Goal: Task Accomplishment & Management: Complete application form

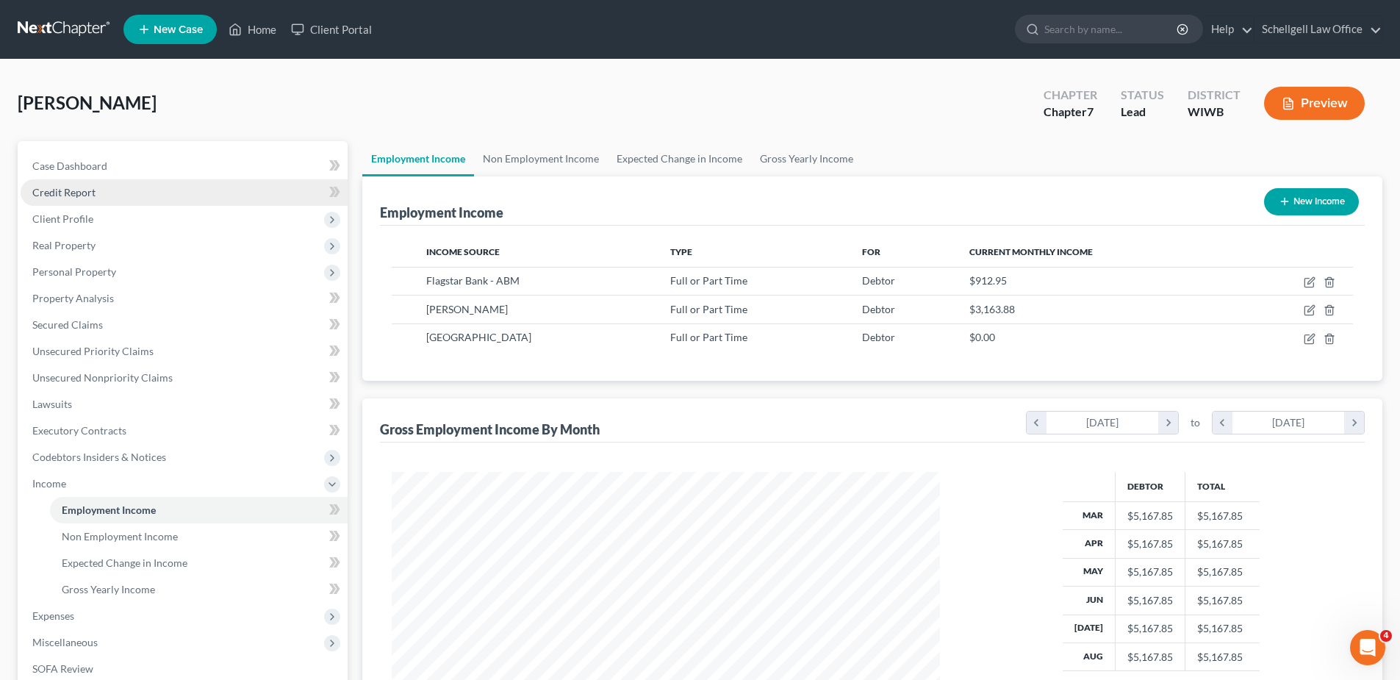
click at [83, 189] on span "Credit Report" at bounding box center [63, 192] width 63 height 12
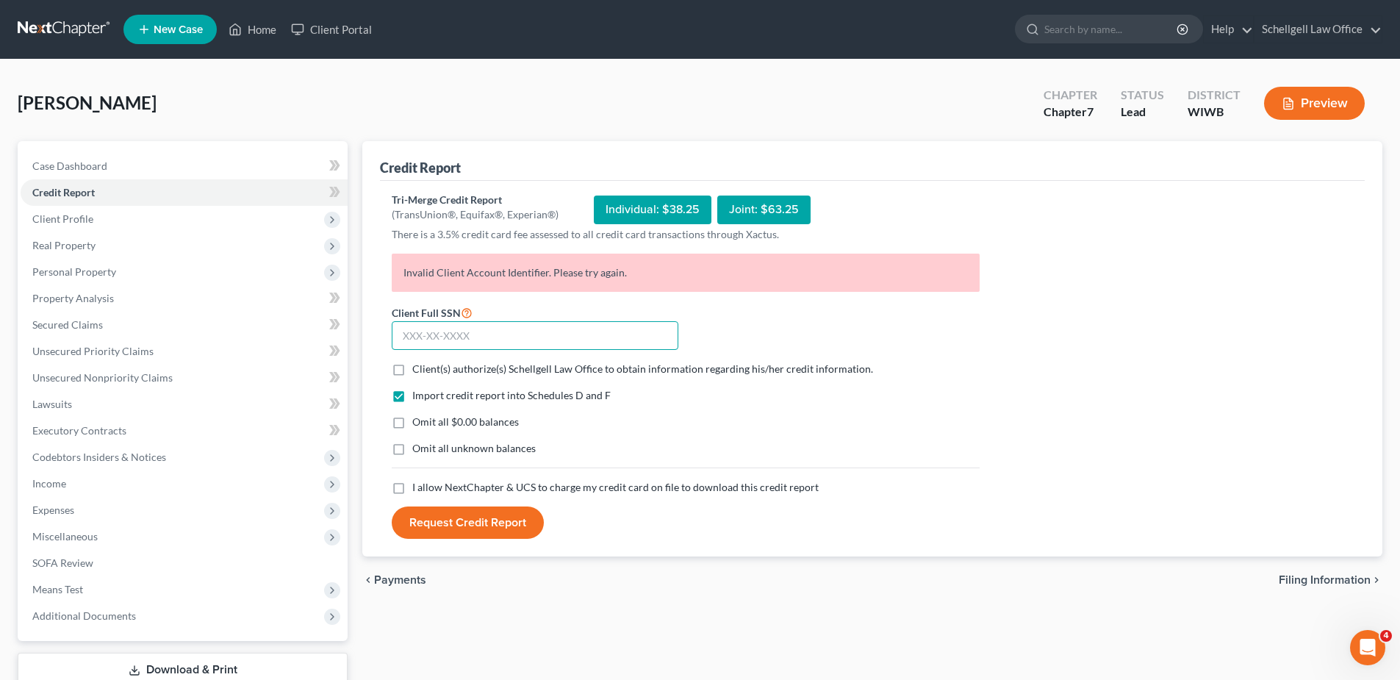
click at [439, 337] on input "text" at bounding box center [535, 335] width 287 height 29
type input "389-78-0262"
click at [412, 369] on label "Client(s) authorize(s) Schellgell Law Office to obtain information regarding hi…" at bounding box center [642, 369] width 461 height 15
click at [418, 369] on input "Client(s) authorize(s) Schellgell Law Office to obtain information regarding hi…" at bounding box center [423, 367] width 10 height 10
checkbox input "true"
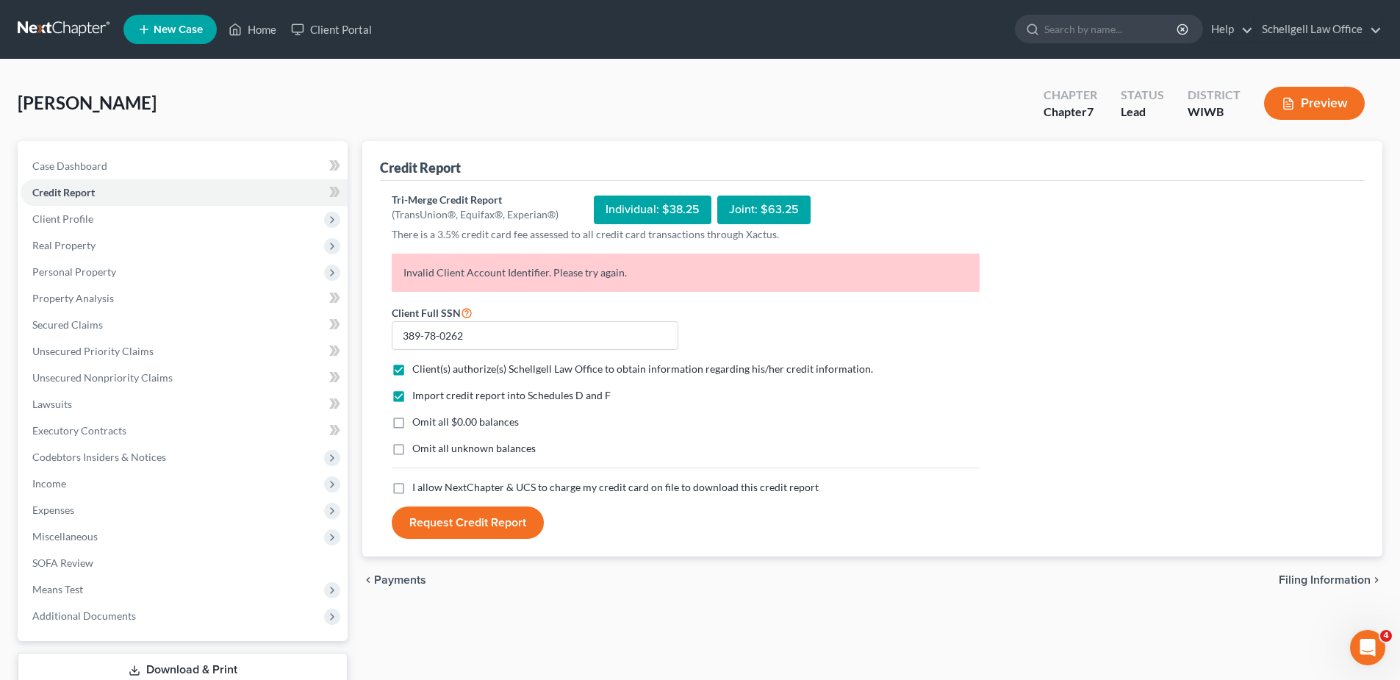
click at [412, 486] on label "I allow NextChapter & UCS to charge my credit card on file to download this cre…" at bounding box center [615, 487] width 406 height 15
click at [418, 486] on input "I allow NextChapter & UCS to charge my credit card on file to download this cre…" at bounding box center [423, 485] width 10 height 10
checkbox input "true"
click at [439, 523] on button "Request Credit Report" at bounding box center [468, 522] width 152 height 32
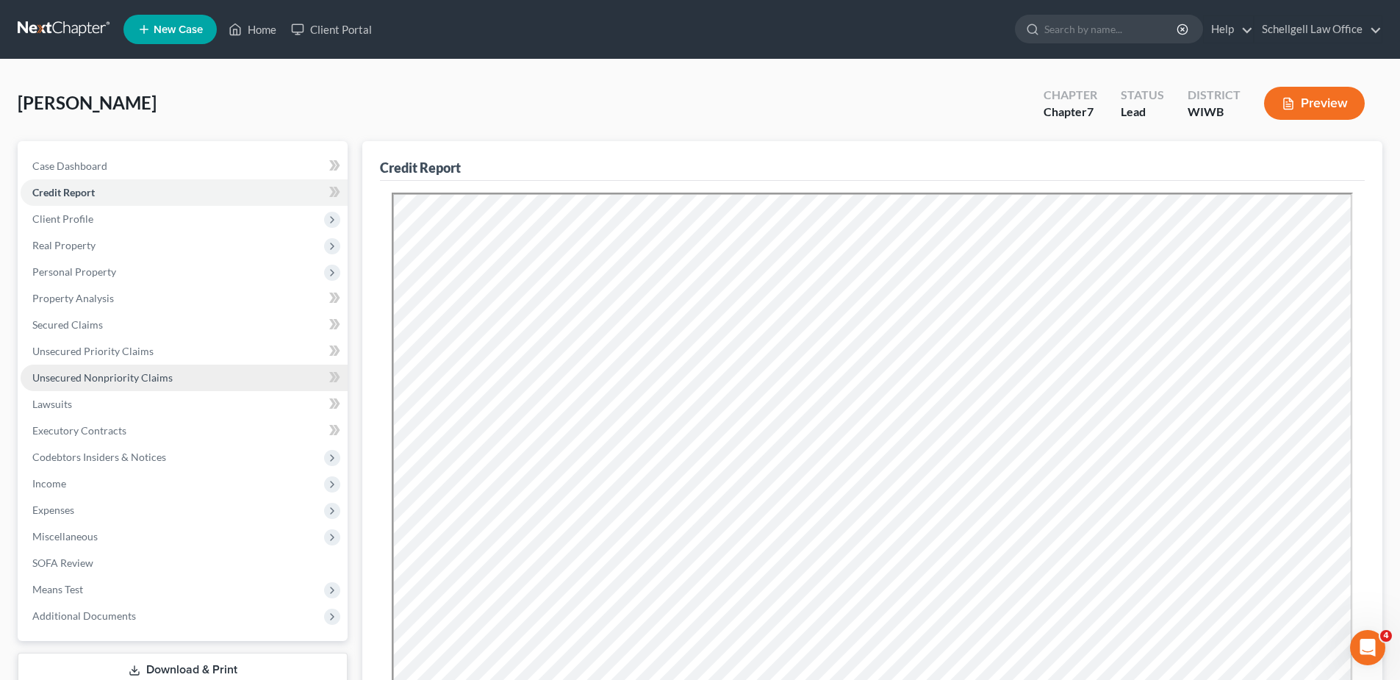
scroll to position [73, 0]
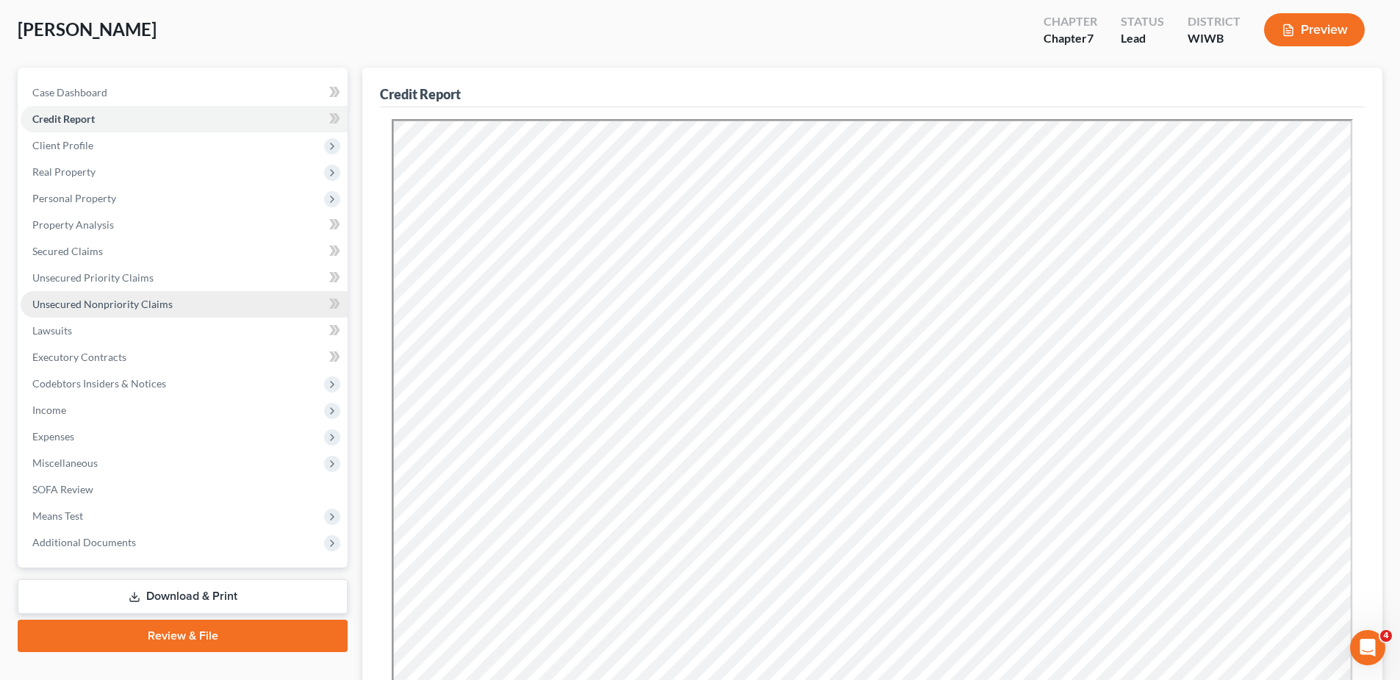
click at [65, 304] on span "Unsecured Nonpriority Claims" at bounding box center [102, 304] width 140 height 12
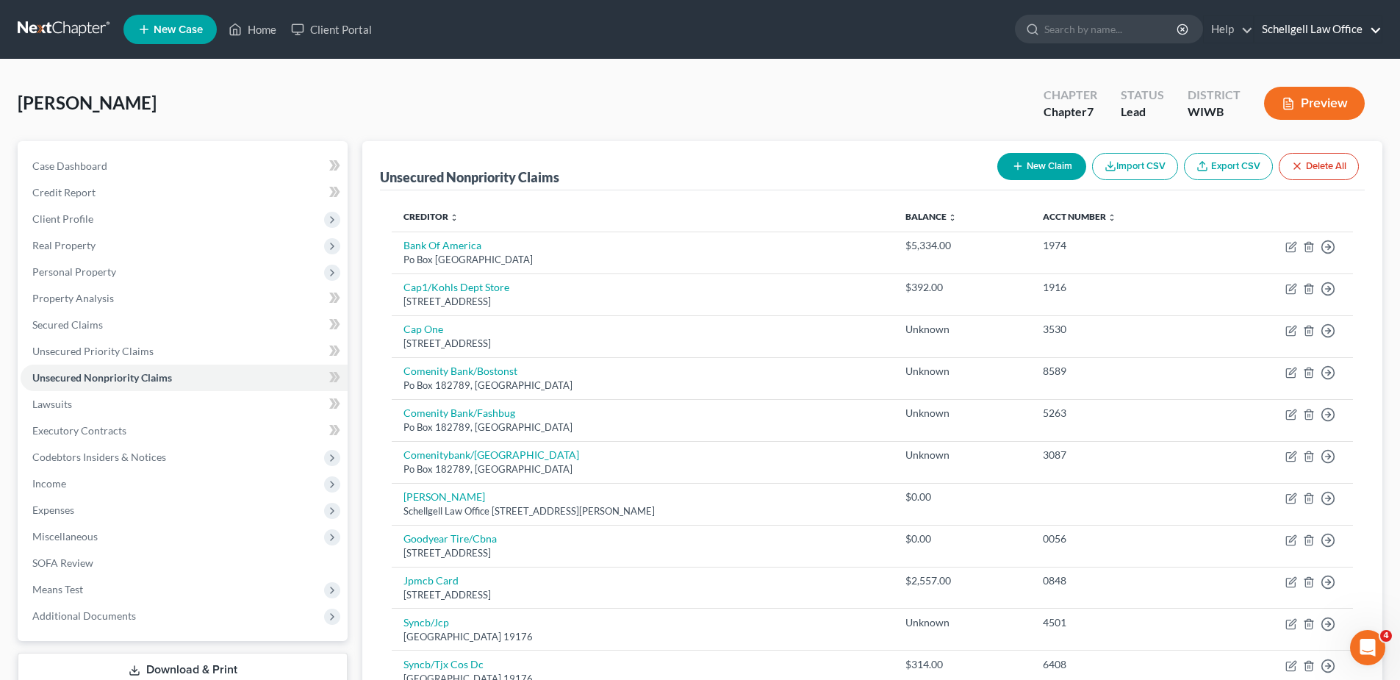
click at [1351, 33] on link "Schellgell Law Office" at bounding box center [1317, 29] width 127 height 26
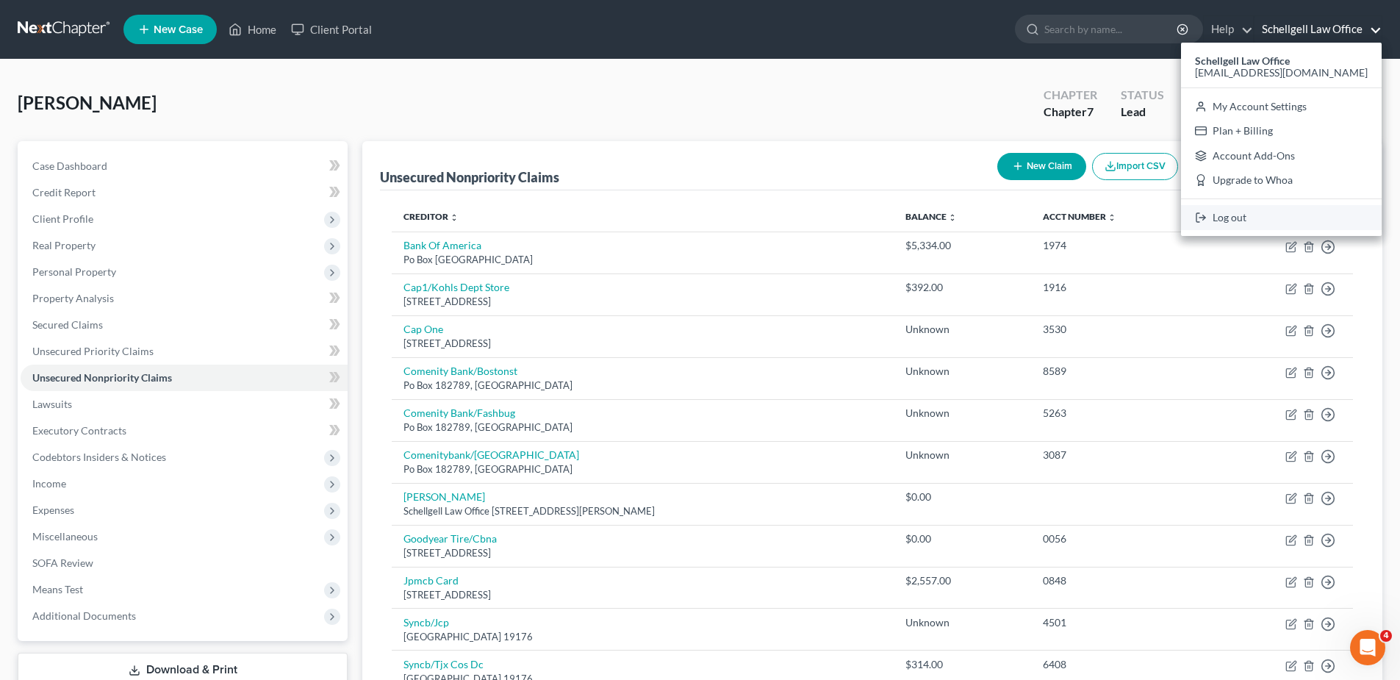
click at [1260, 217] on link "Log out" at bounding box center [1281, 217] width 201 height 25
